Goal: Transaction & Acquisition: Purchase product/service

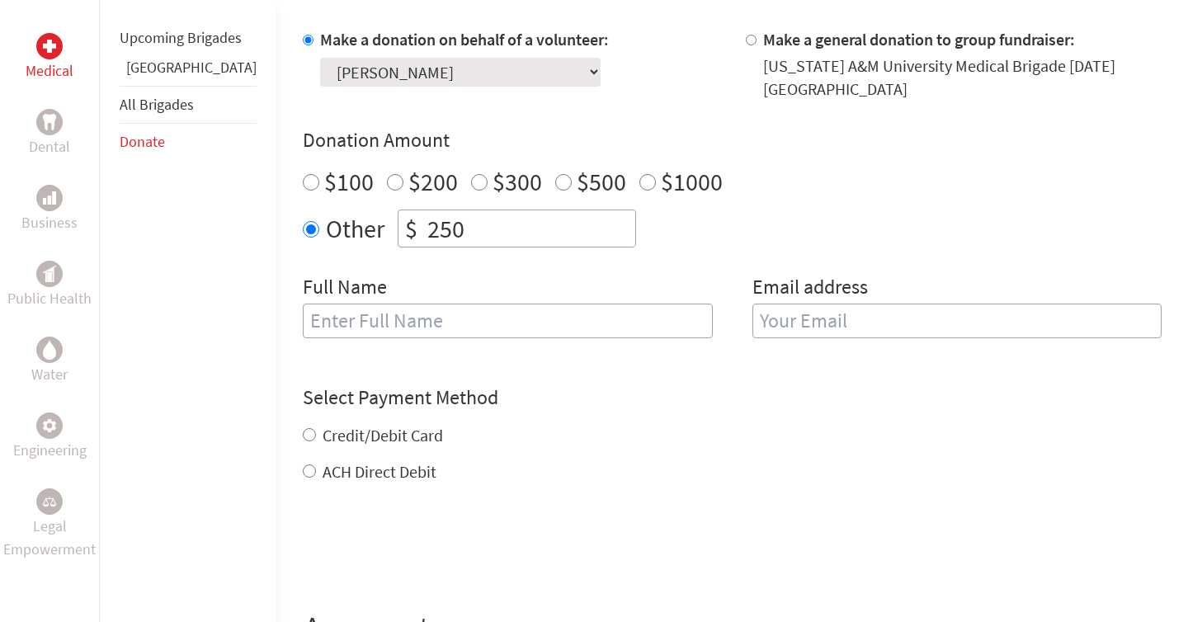
scroll to position [531, 0]
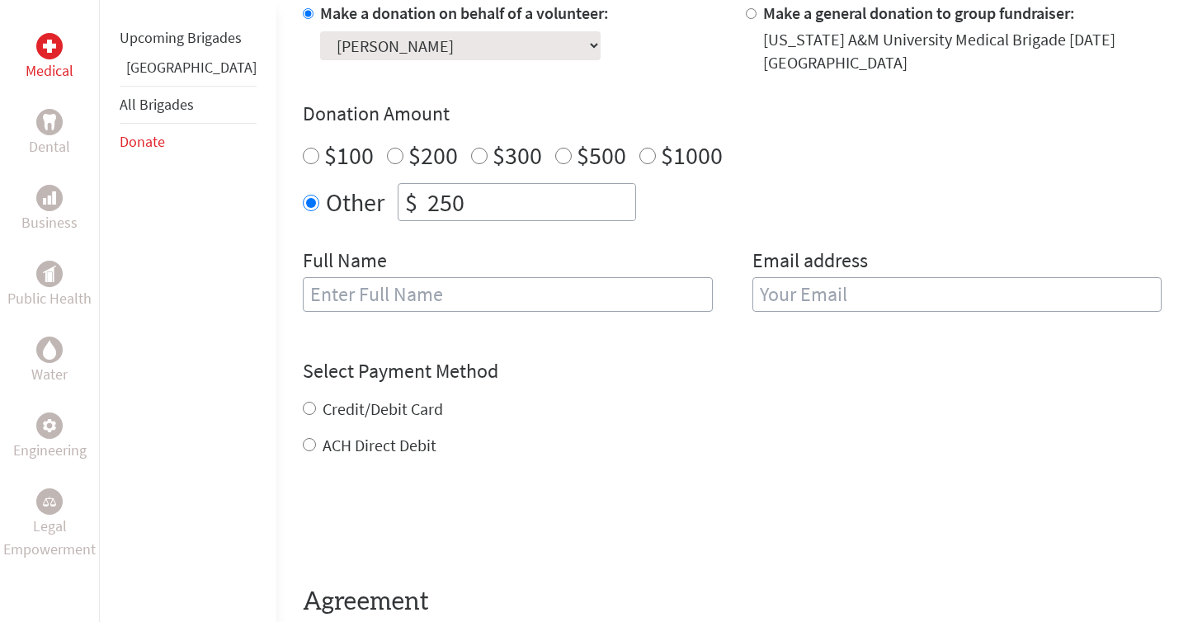
click at [380, 287] on input "text" at bounding box center [508, 294] width 410 height 35
type input "[PERSON_NAME]"
type input "[EMAIL_ADDRESS][DOMAIN_NAME]"
click at [605, 360] on div "Select Payment Method NOTE: American Express is not accepted. Please proceed no…" at bounding box center [732, 407] width 859 height 99
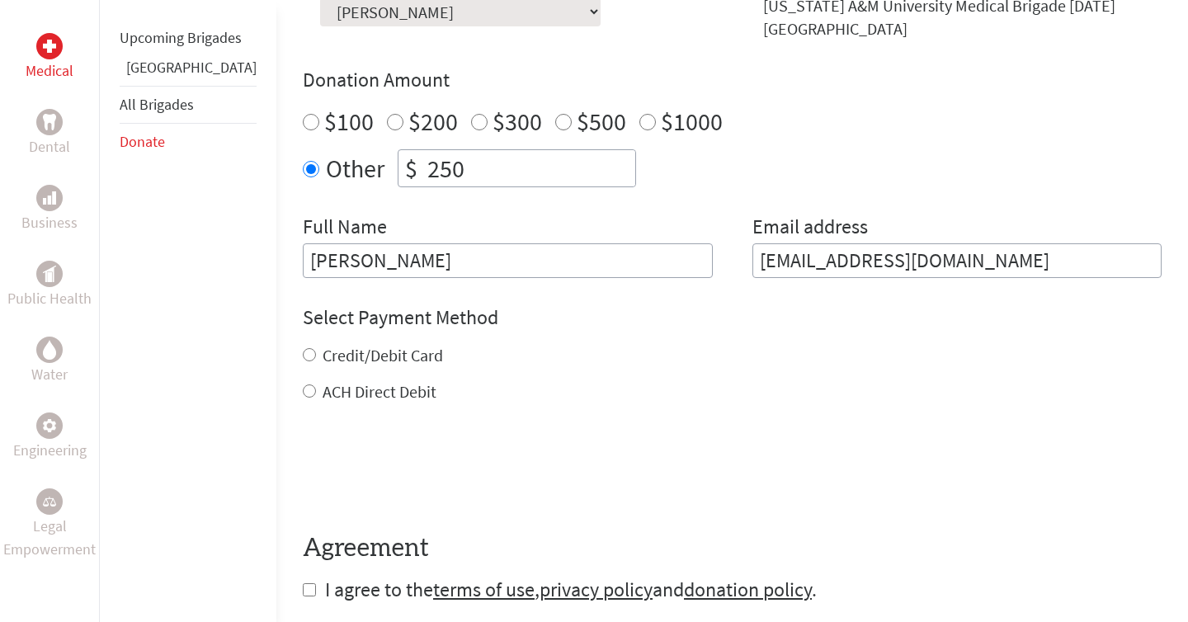
scroll to position [570, 0]
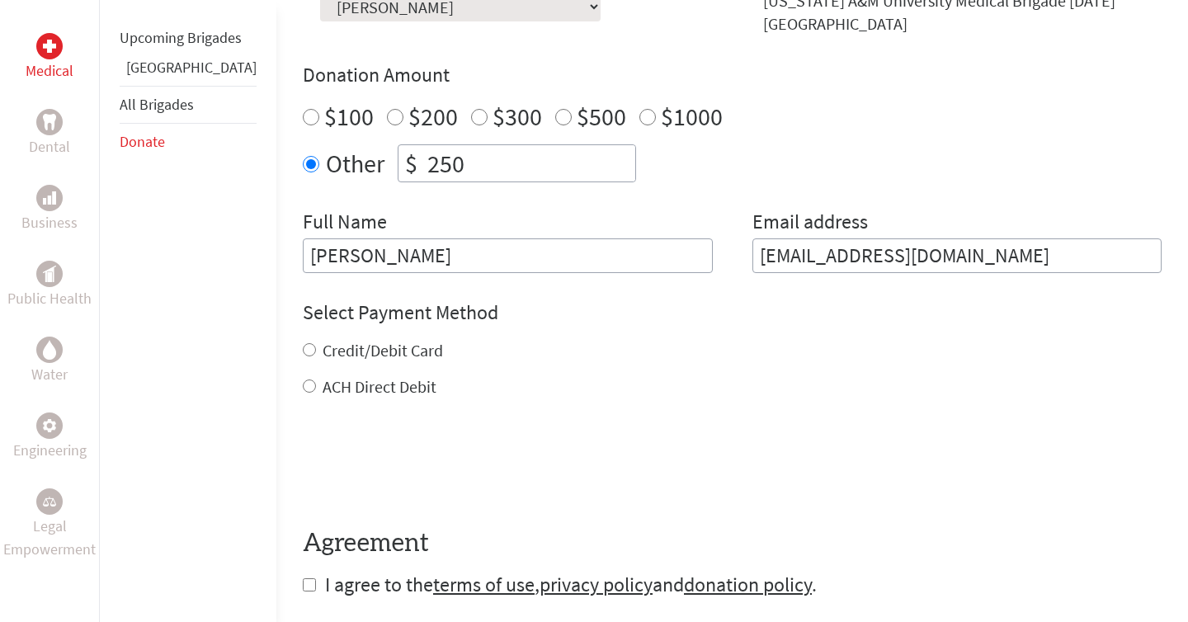
click at [303, 343] on input "Credit/Debit Card" at bounding box center [309, 349] width 13 height 13
radio input "true"
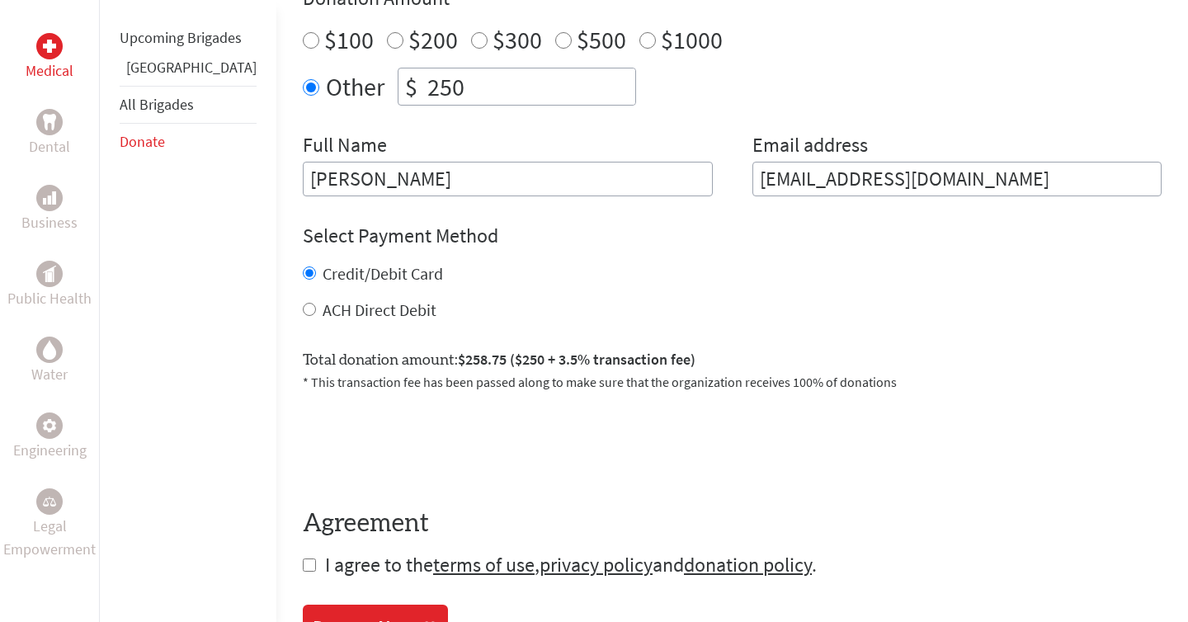
scroll to position [702, 0]
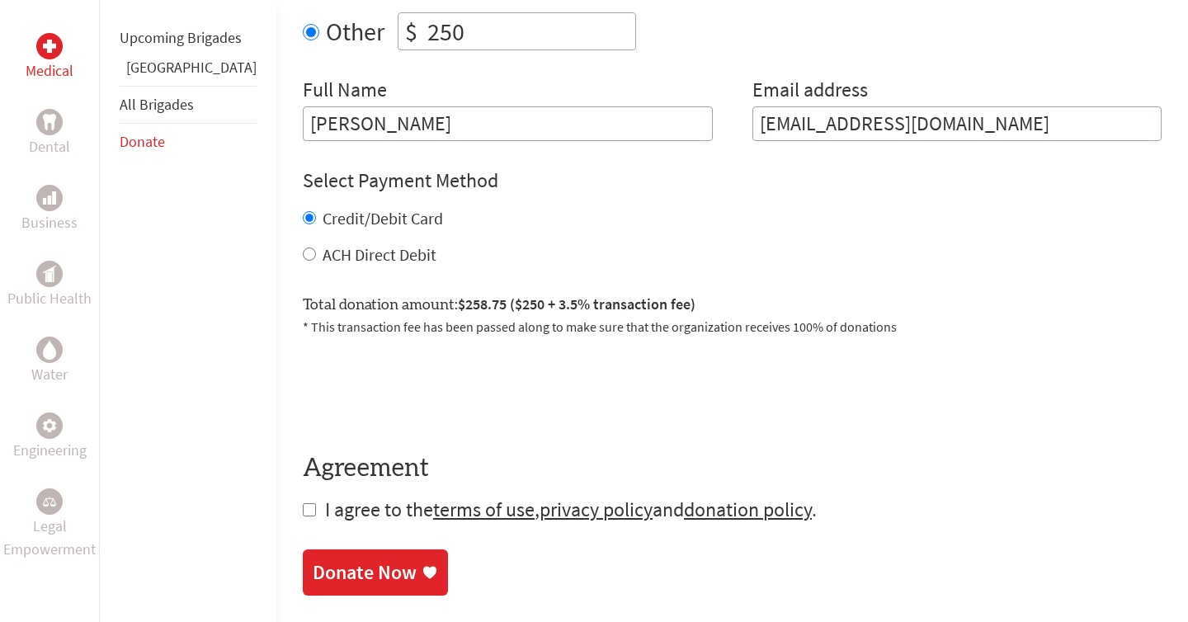
click at [303, 247] on input "ACH Direct Debit" at bounding box center [309, 253] width 13 height 13
radio input "true"
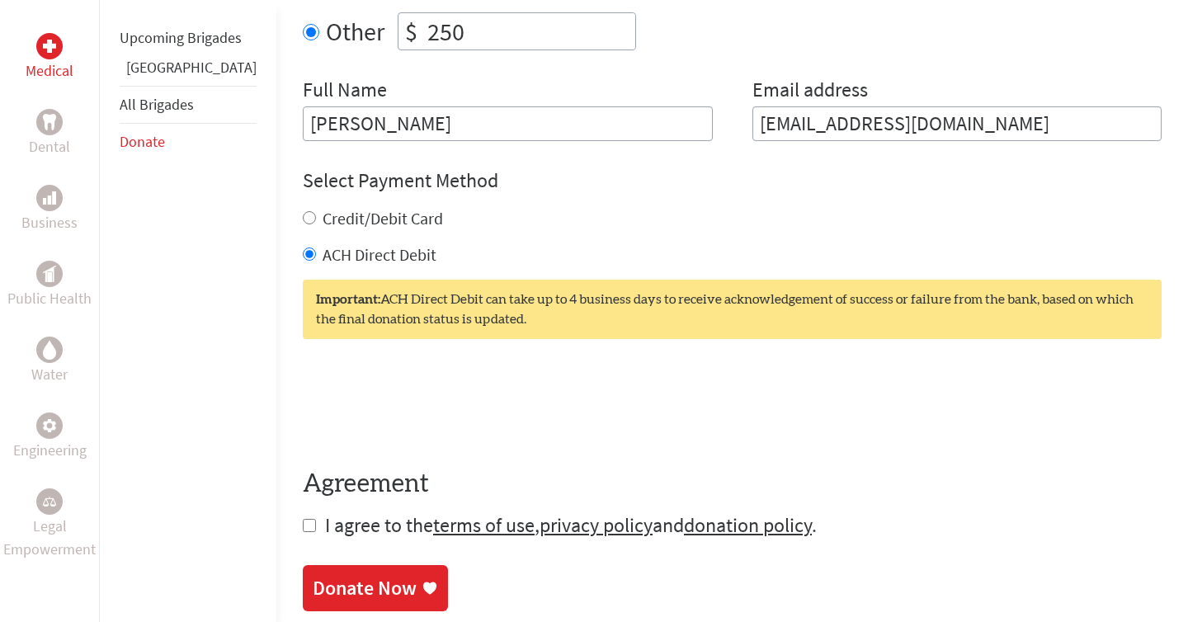
click at [303, 211] on input "Credit/Debit Card" at bounding box center [309, 217] width 13 height 13
radio input "true"
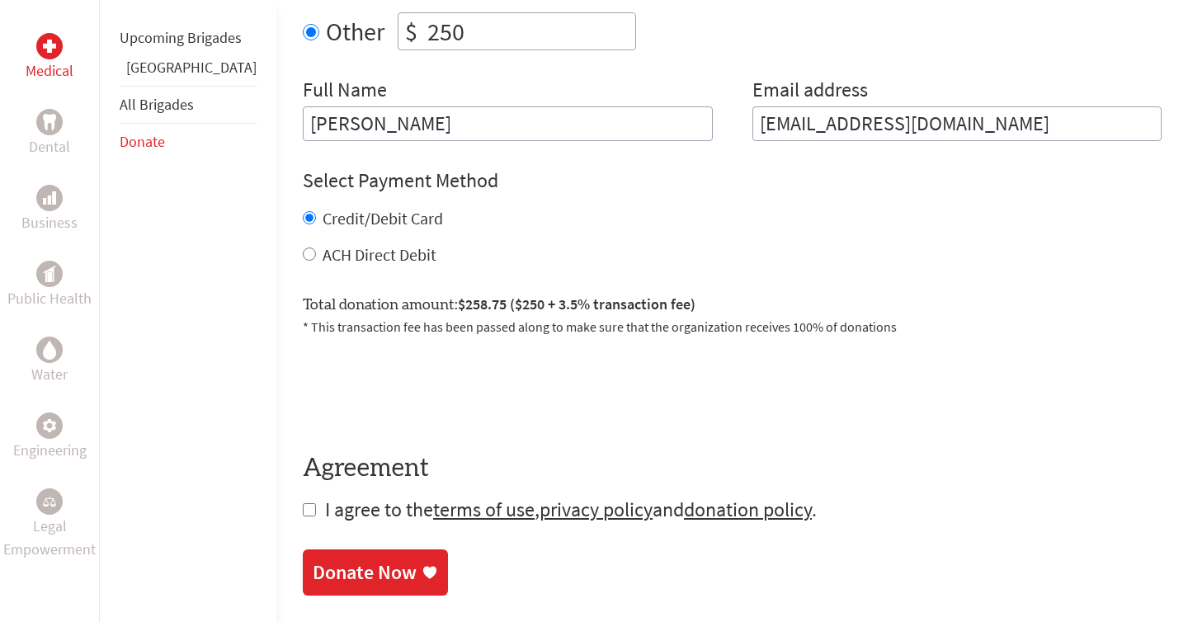
click at [303, 247] on input "ACH Direct Debit" at bounding box center [309, 253] width 13 height 13
radio input "true"
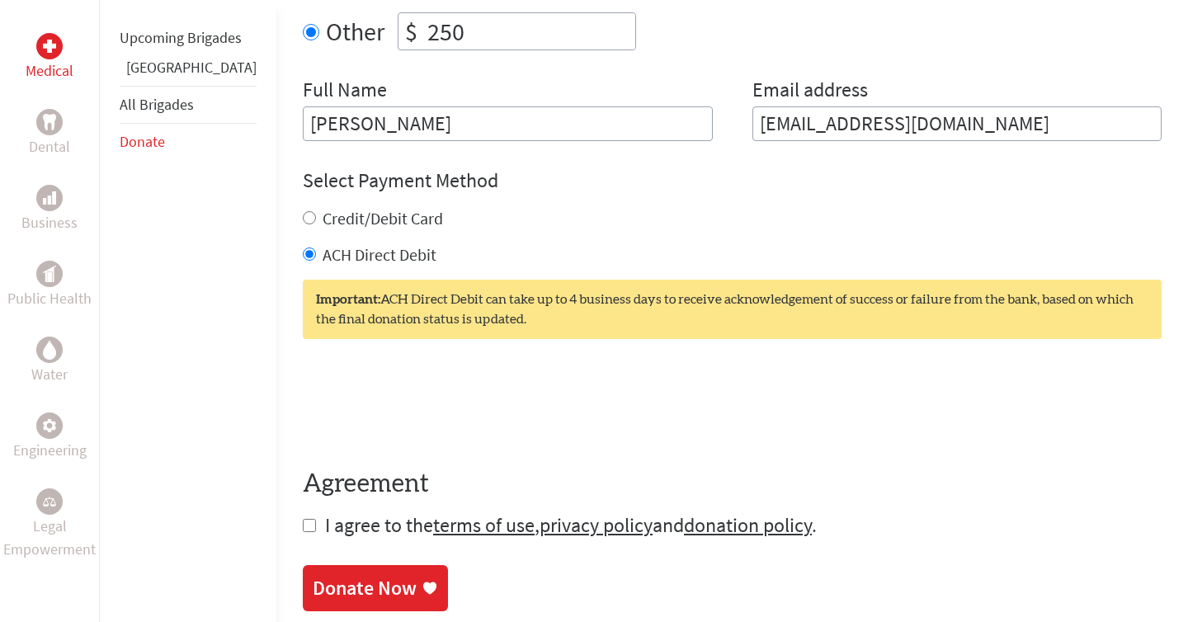
click at [303, 519] on input "checkbox" at bounding box center [309, 525] width 13 height 13
checkbox input "true"
click at [313, 577] on div "Donate Now" at bounding box center [365, 590] width 104 height 26
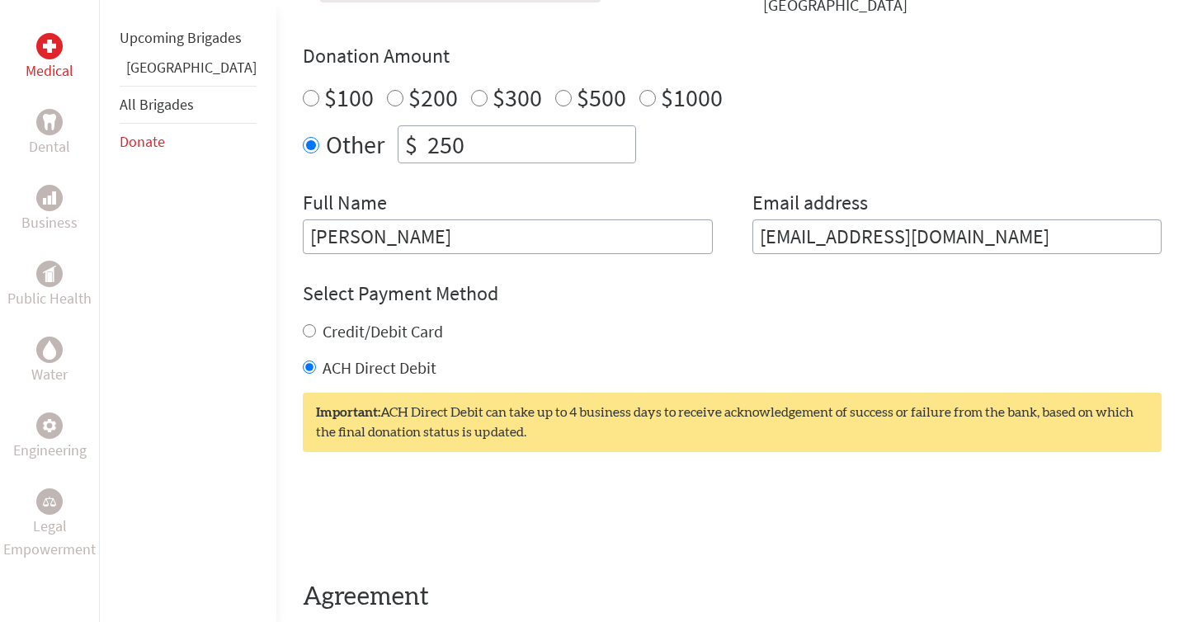
scroll to position [620, 0]
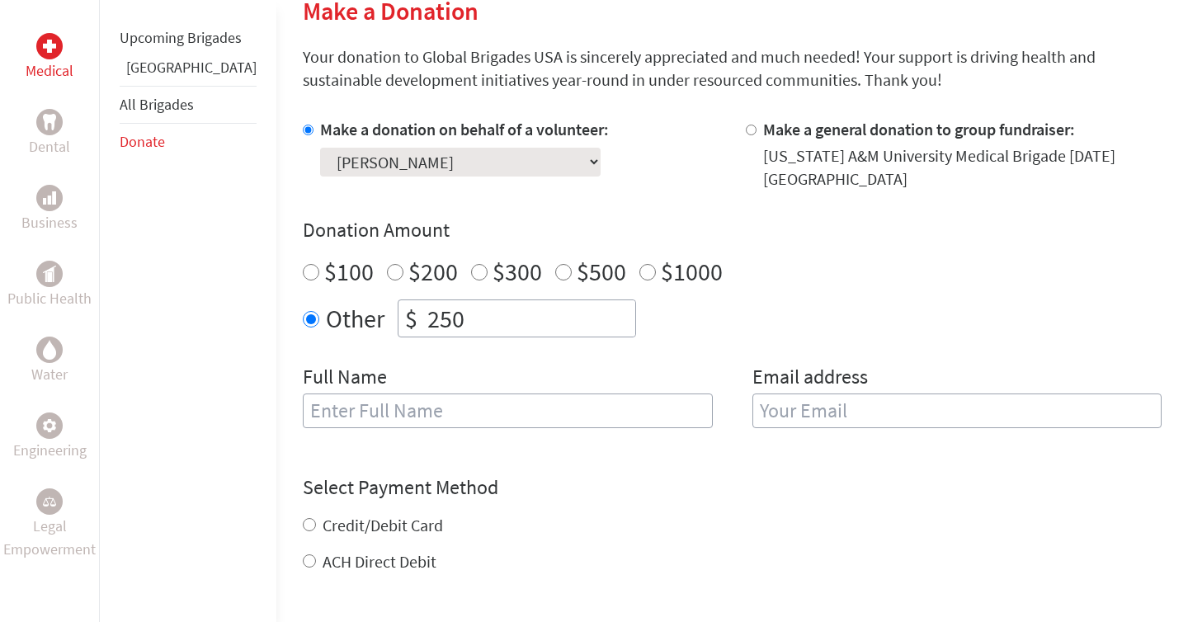
click at [440, 393] on input "text" at bounding box center [508, 410] width 410 height 35
type input "[PERSON_NAME]"
type input "[EMAIL_ADDRESS][DOMAIN_NAME]"
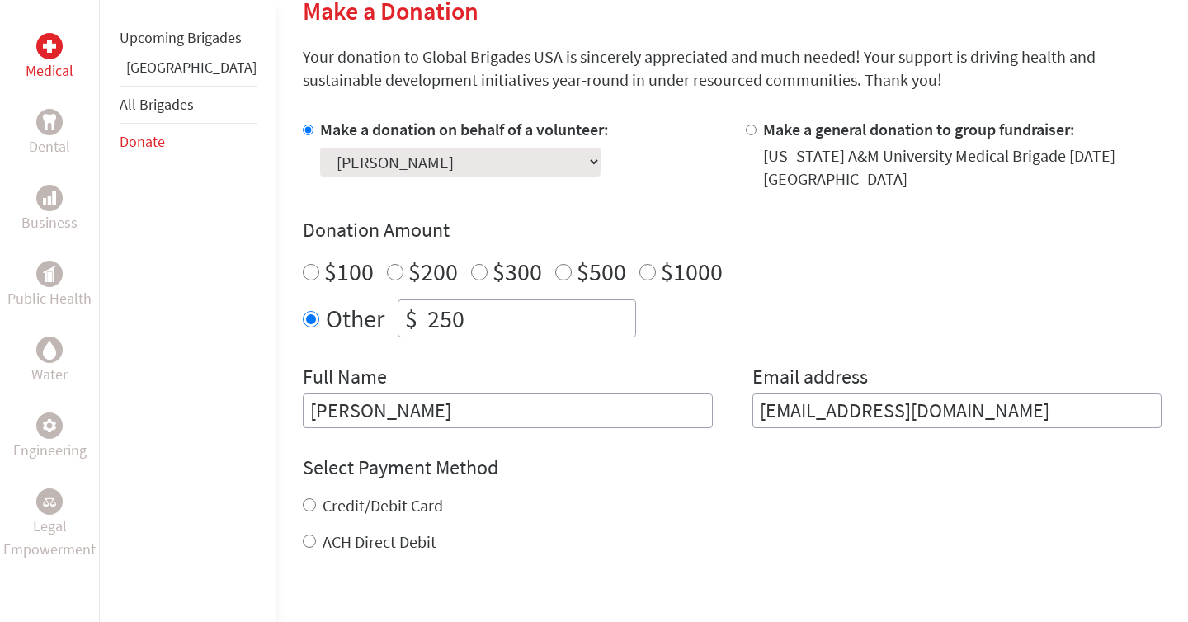
click at [615, 432] on form "Make a donation on behalf of a volunteer: Select a volunteer... Aby Hudsonpilla…" at bounding box center [732, 435] width 859 height 635
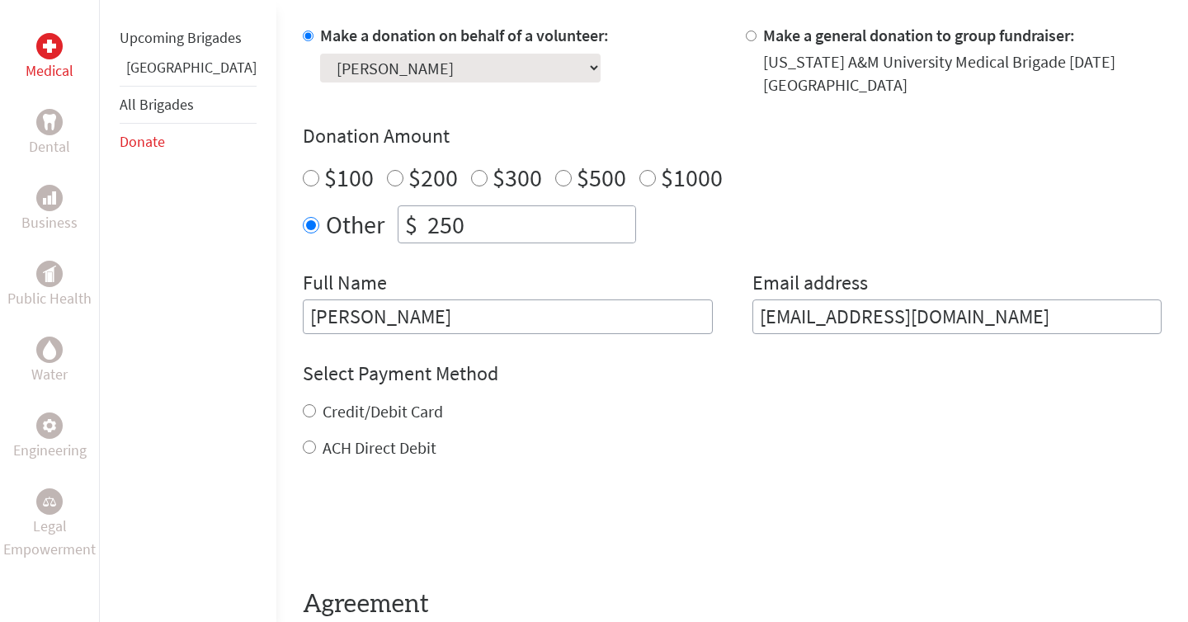
scroll to position [528, 0]
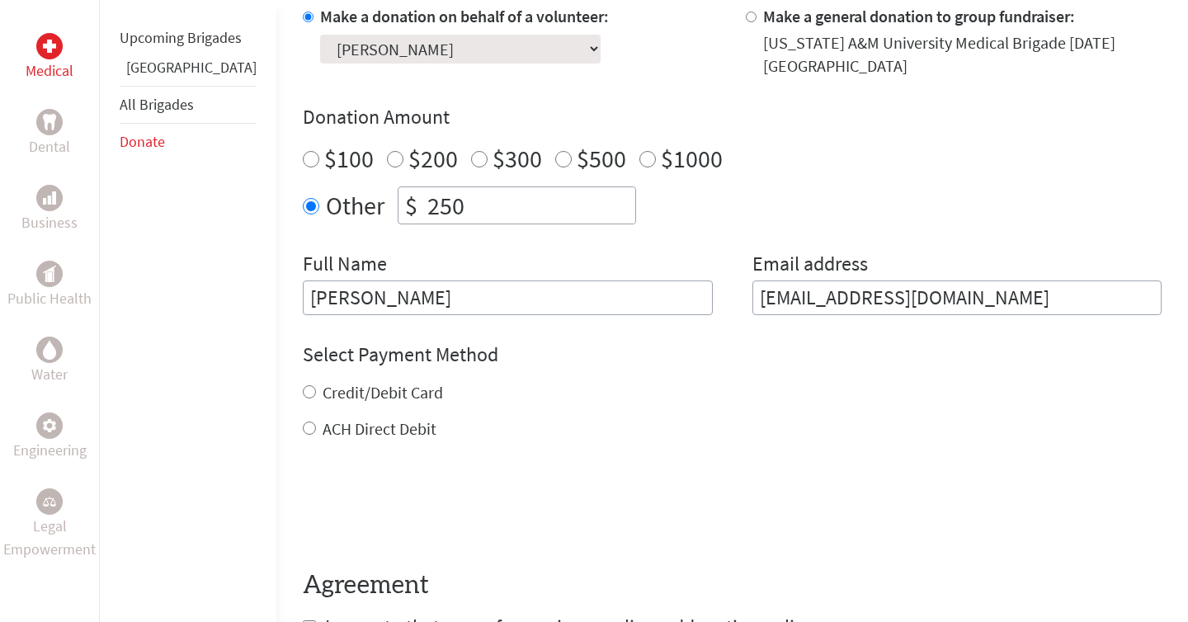
click at [303, 422] on input "ACH Direct Debit" at bounding box center [309, 428] width 13 height 13
radio input "true"
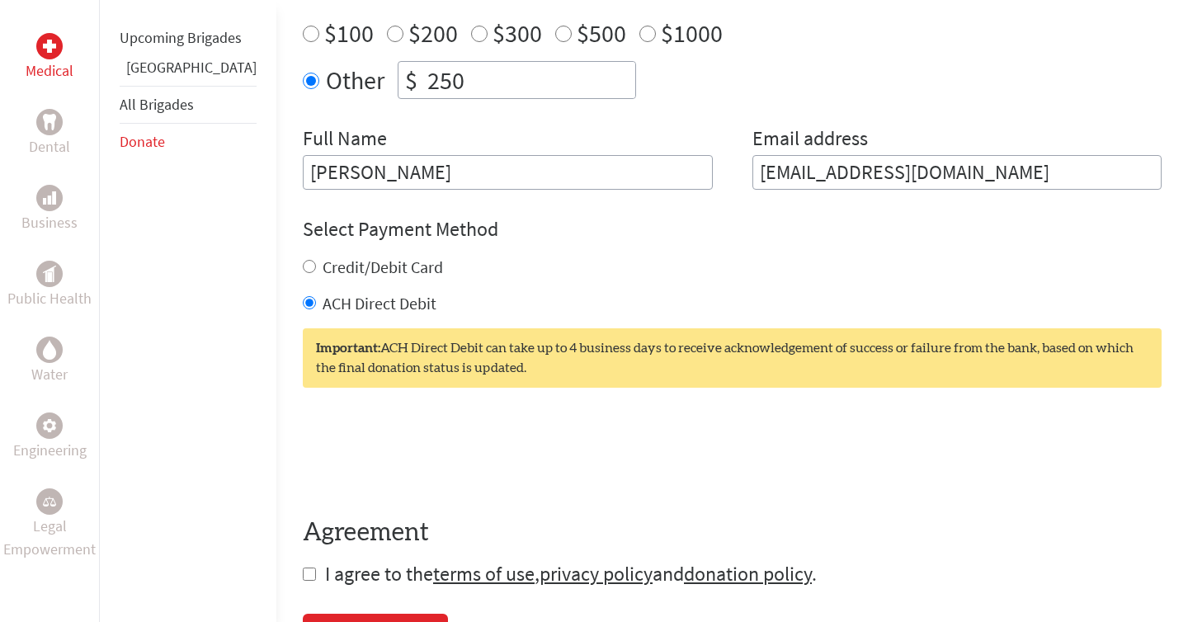
scroll to position [709, 0]
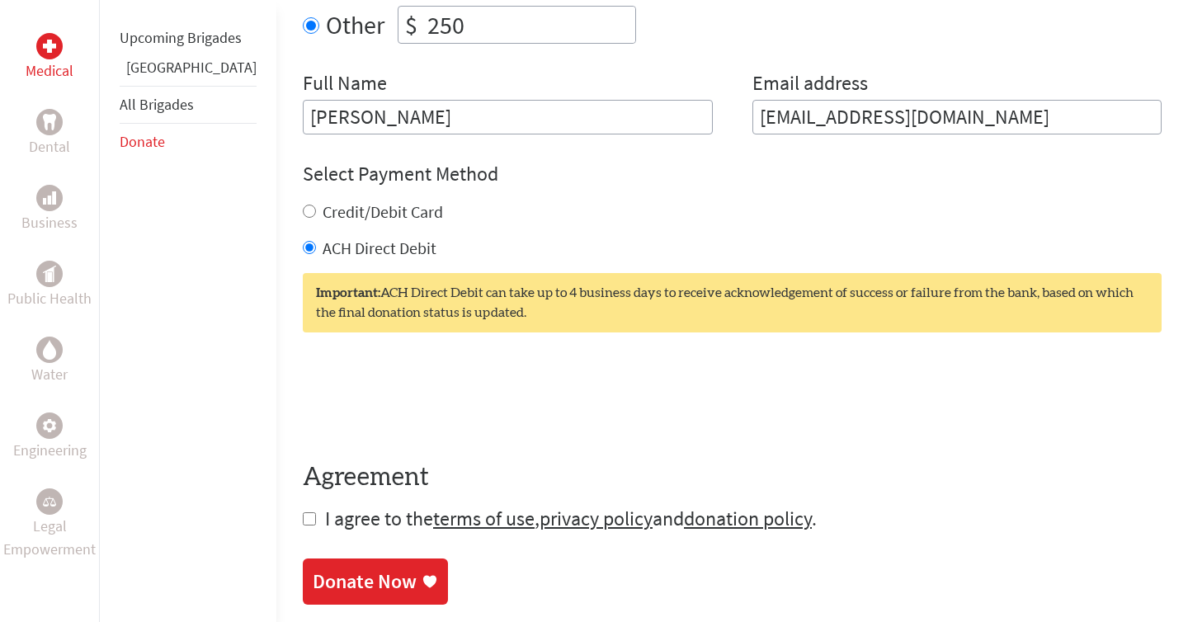
click at [303, 512] on input "checkbox" at bounding box center [309, 518] width 13 height 13
checkbox input "true"
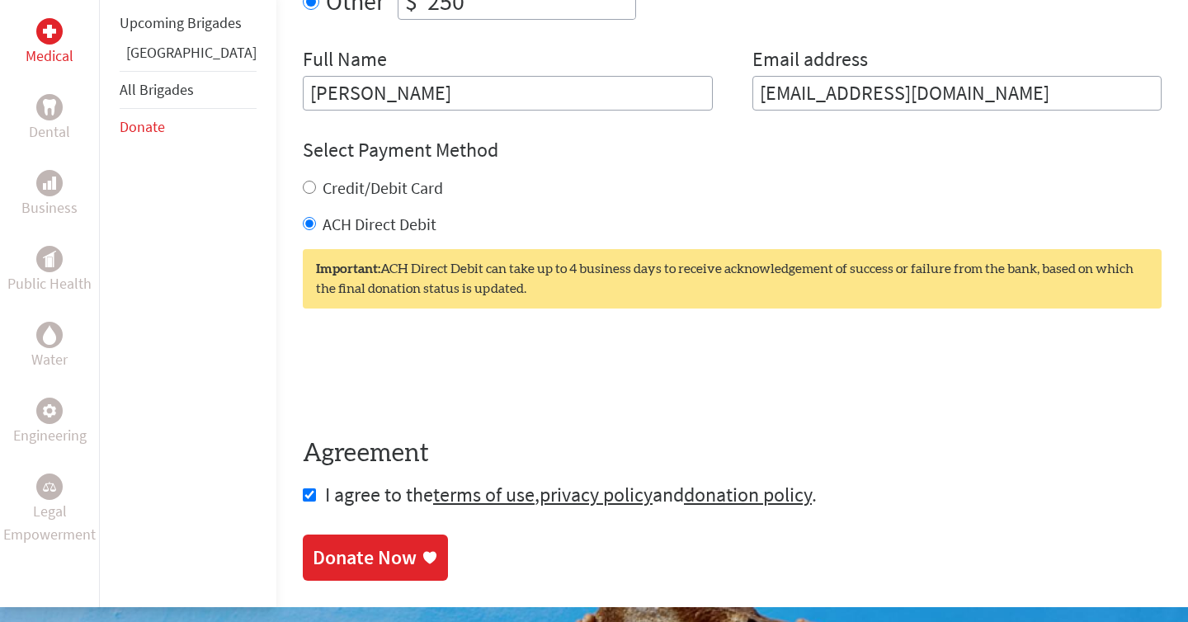
scroll to position [761, 0]
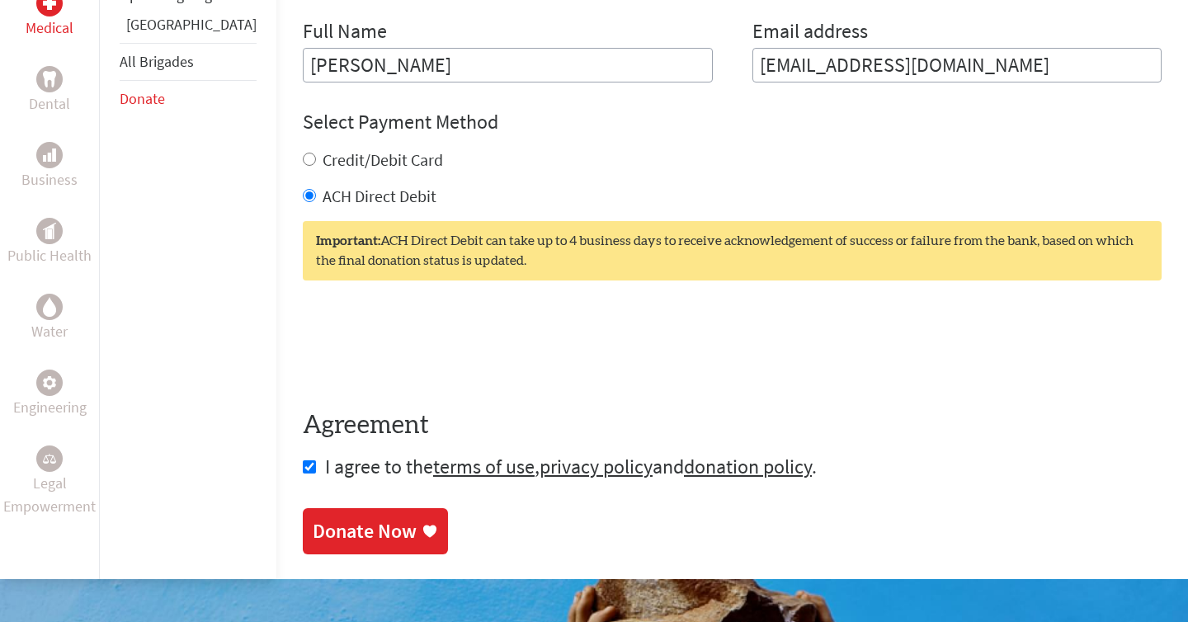
click at [332, 508] on link "Donate Now" at bounding box center [375, 531] width 145 height 46
